Goal: Task Accomplishment & Management: Use online tool/utility

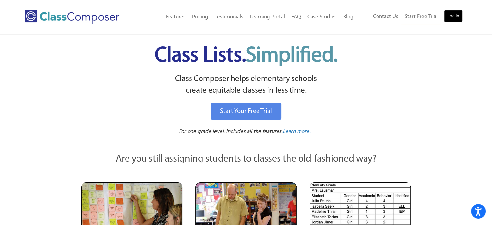
click at [457, 16] on link "Log In" at bounding box center [453, 16] width 18 height 13
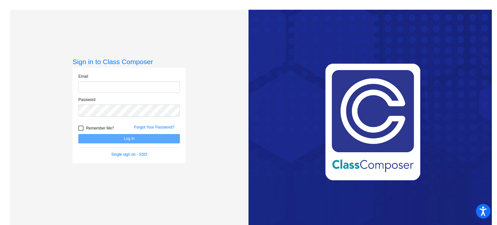
type input "[EMAIL_ADDRESS][DOMAIN_NAME]"
click at [78, 134] on button "Log In" at bounding box center [129, 138] width 102 height 9
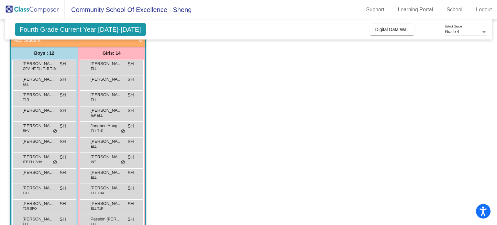
scroll to position [44, 0]
click at [34, 94] on span "Denison Xiong" at bounding box center [39, 95] width 32 height 6
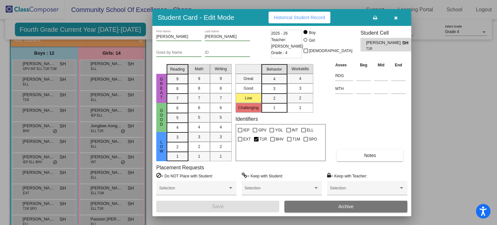
click at [314, 16] on span "Historical Student Record" at bounding box center [299, 17] width 51 height 5
